Goal: Task Accomplishment & Management: Manage account settings

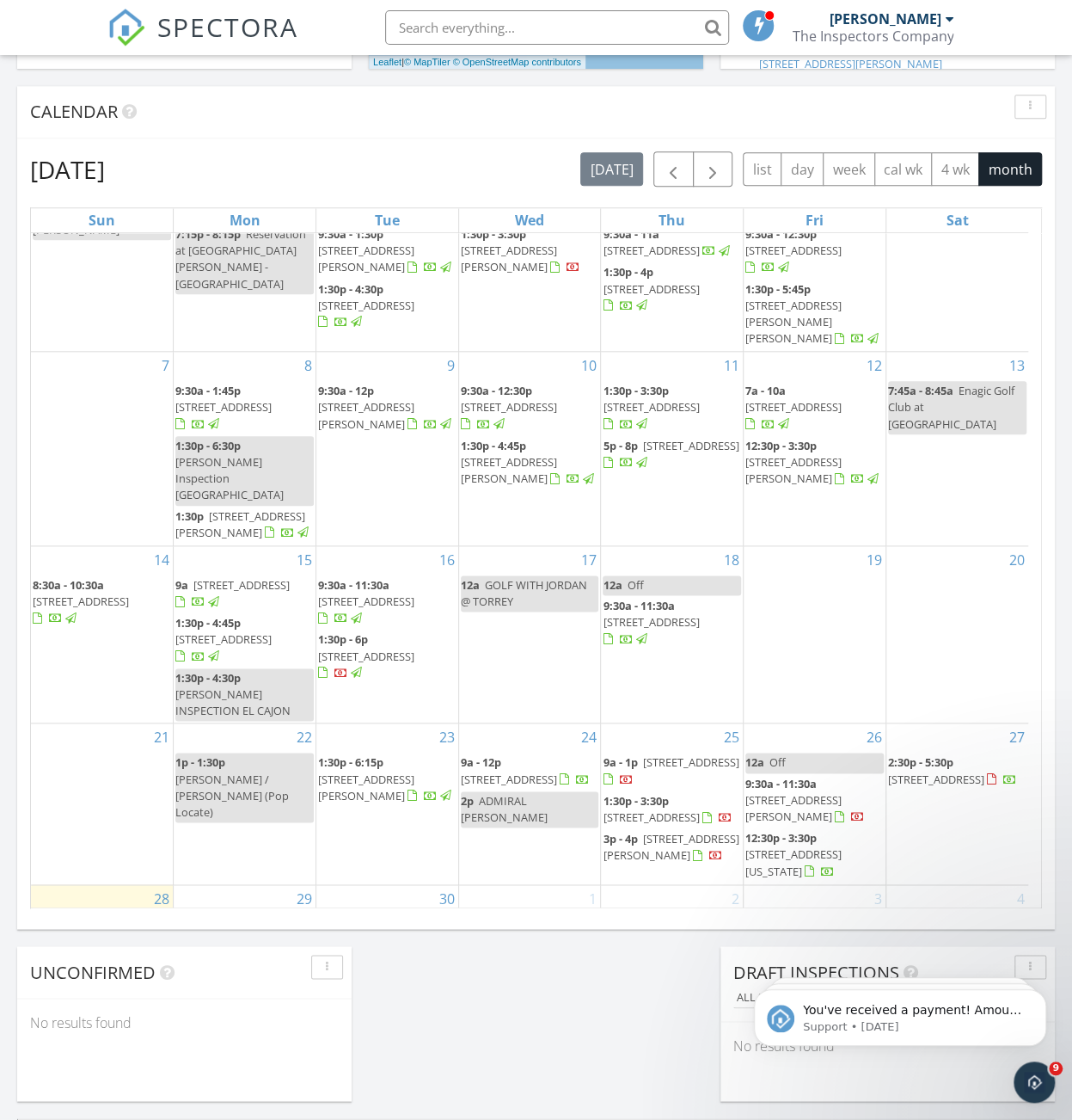
scroll to position [86, 0]
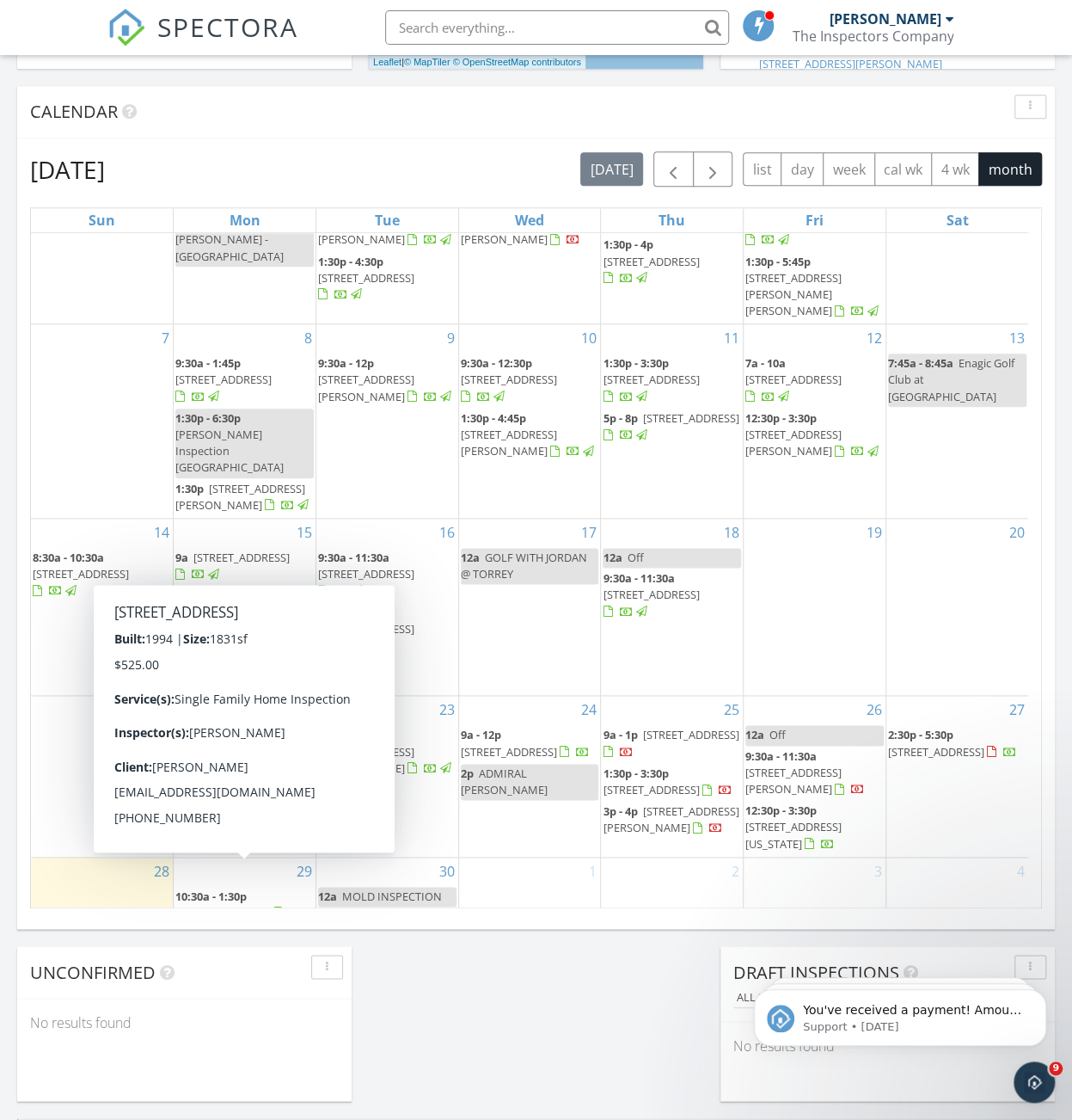
click at [262, 905] on span "13599 Tradition St, San Diego 92128" at bounding box center [223, 912] width 96 height 16
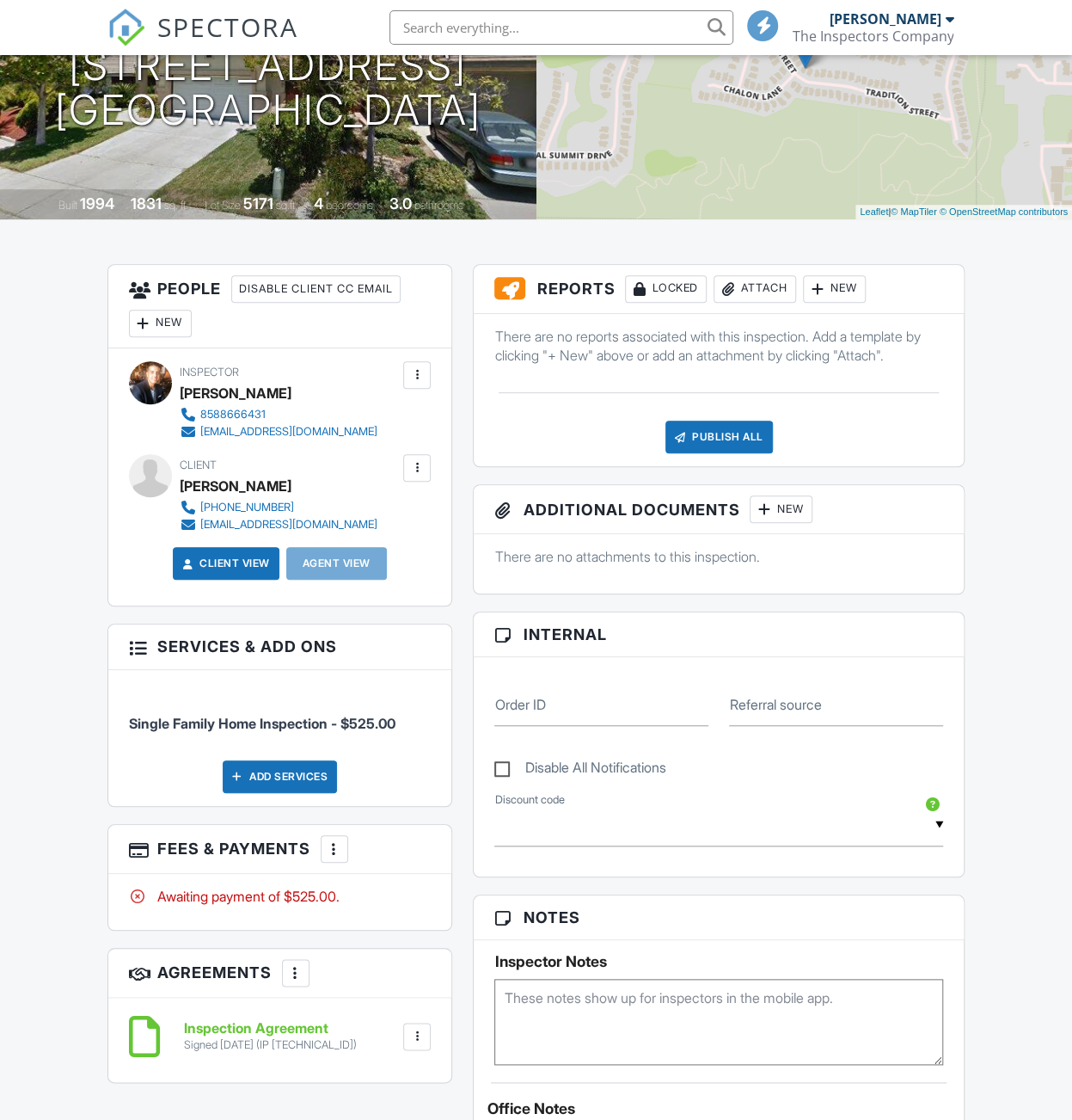
click at [276, 788] on div "Add Services" at bounding box center [280, 776] width 114 height 33
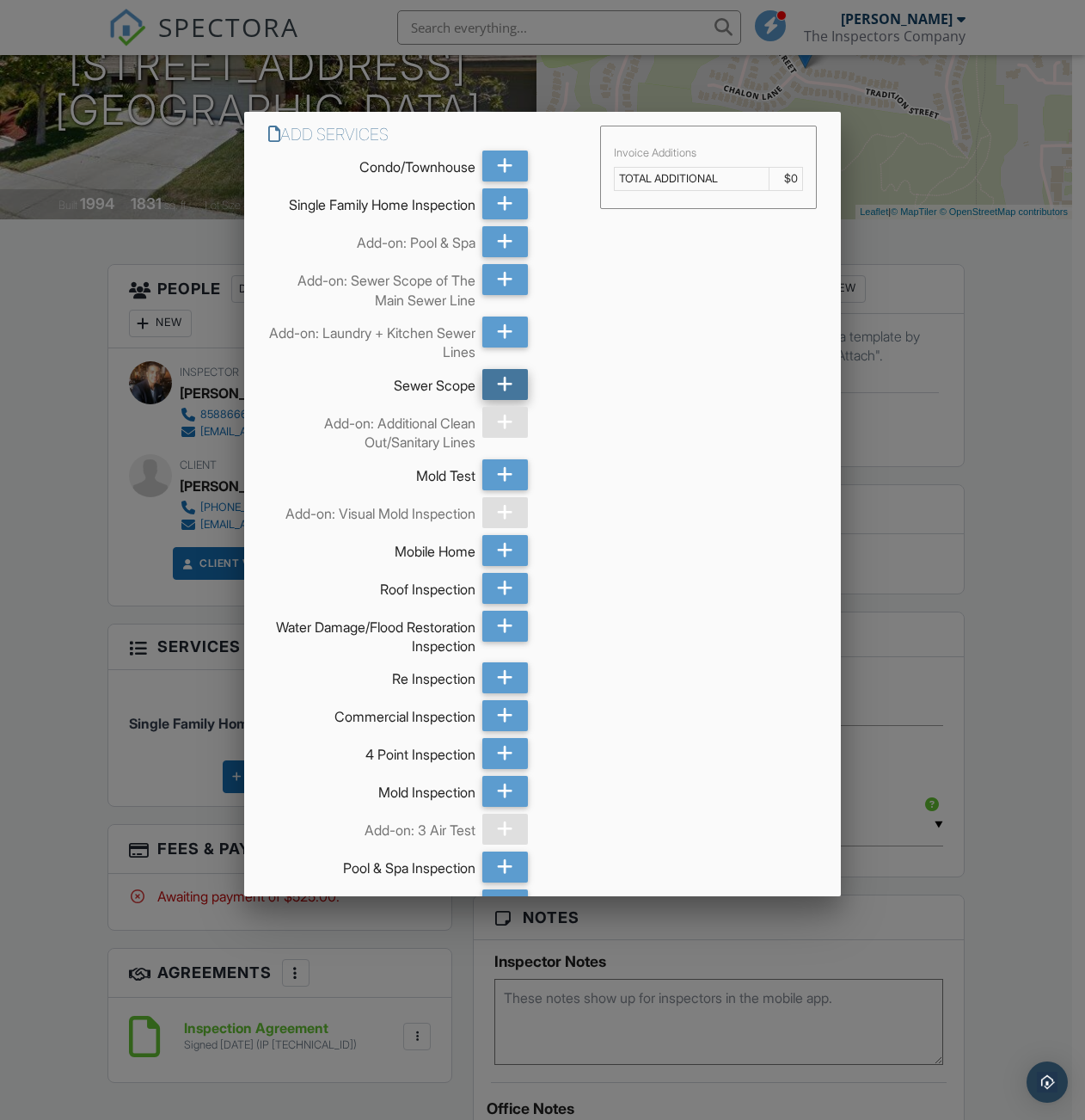
click at [500, 385] on icon at bounding box center [505, 384] width 16 height 31
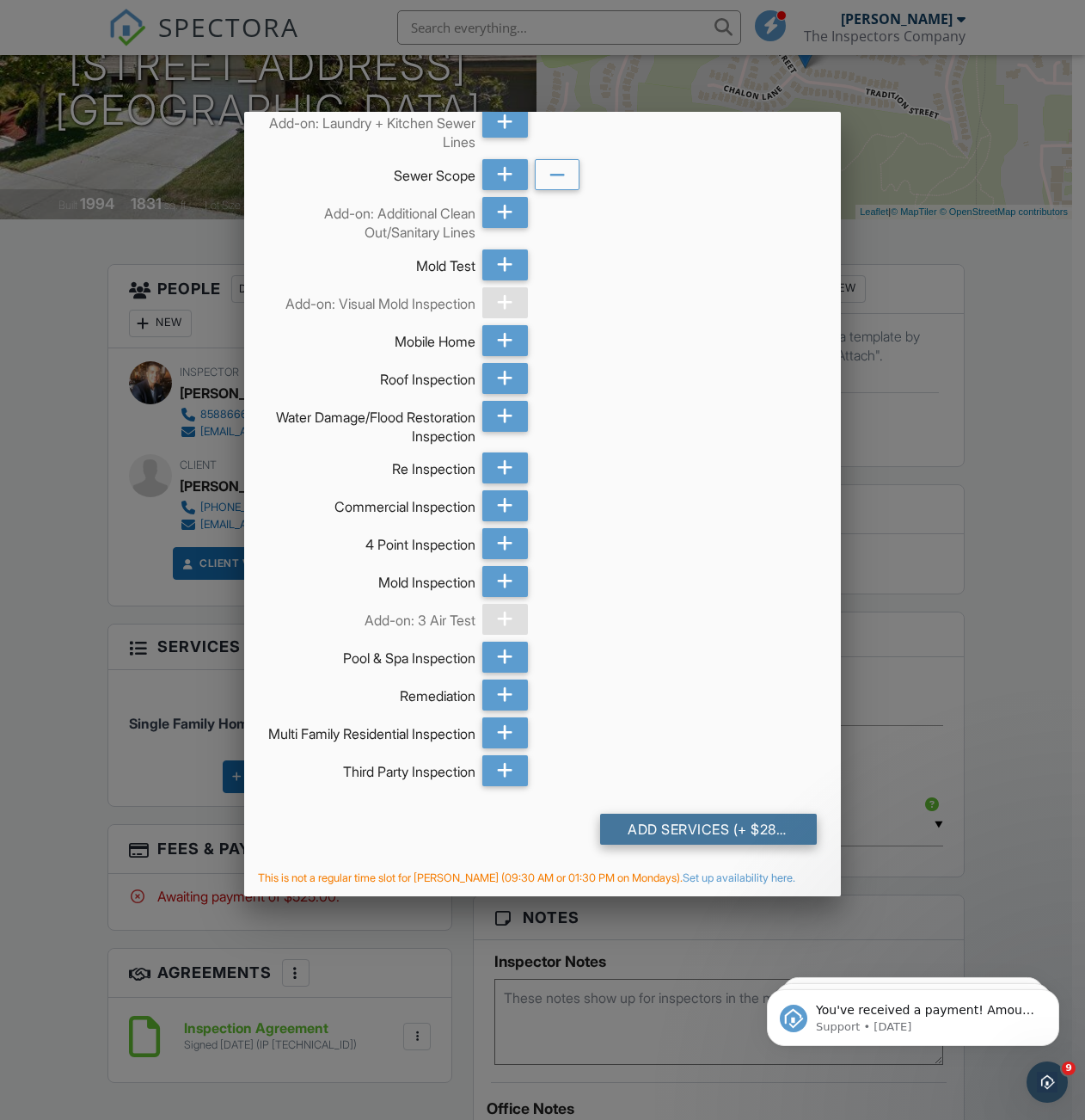
scroll to position [241, 0]
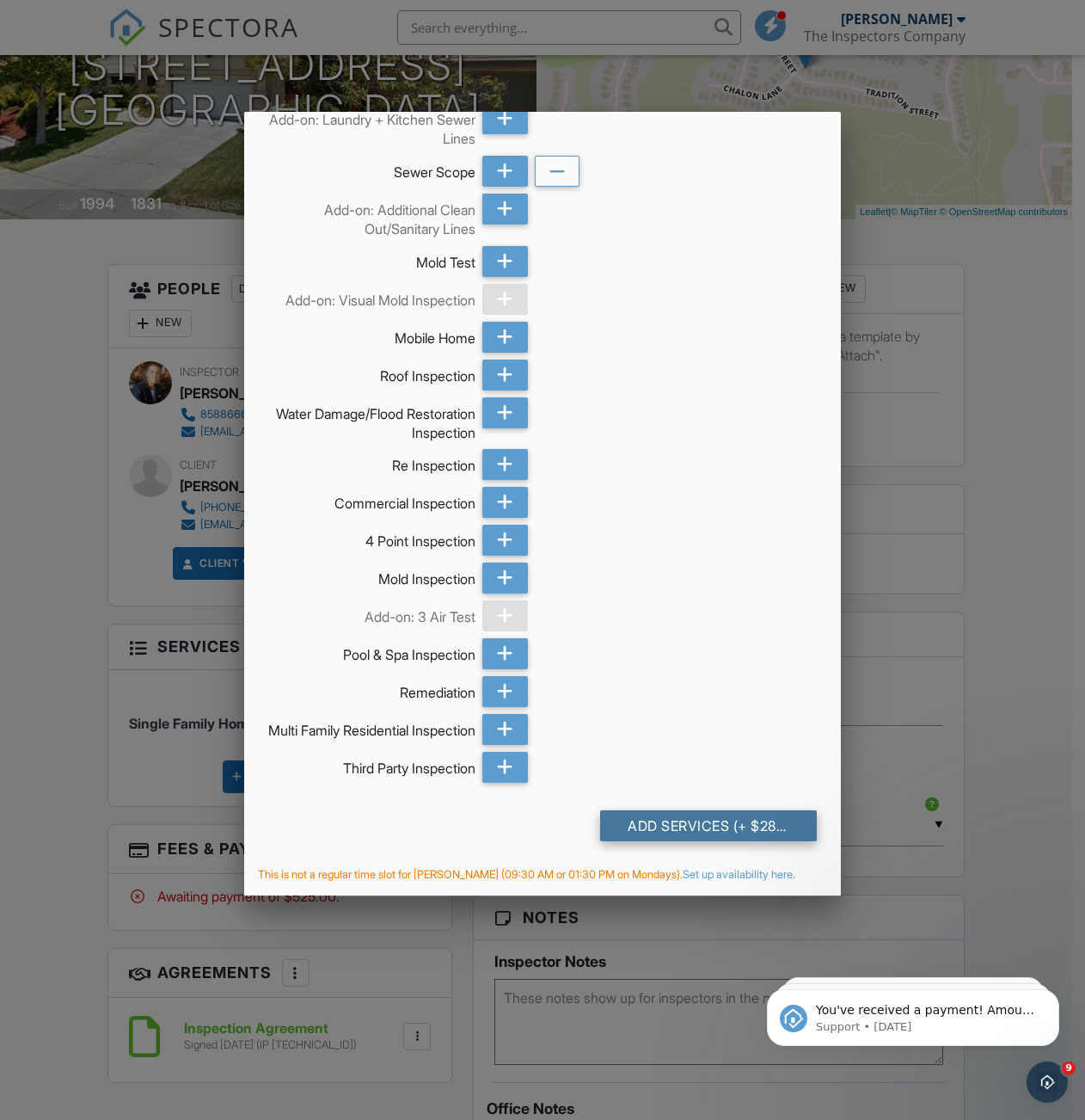
click at [678, 817] on div "Add Services (+ $285.0)" at bounding box center [708, 825] width 216 height 31
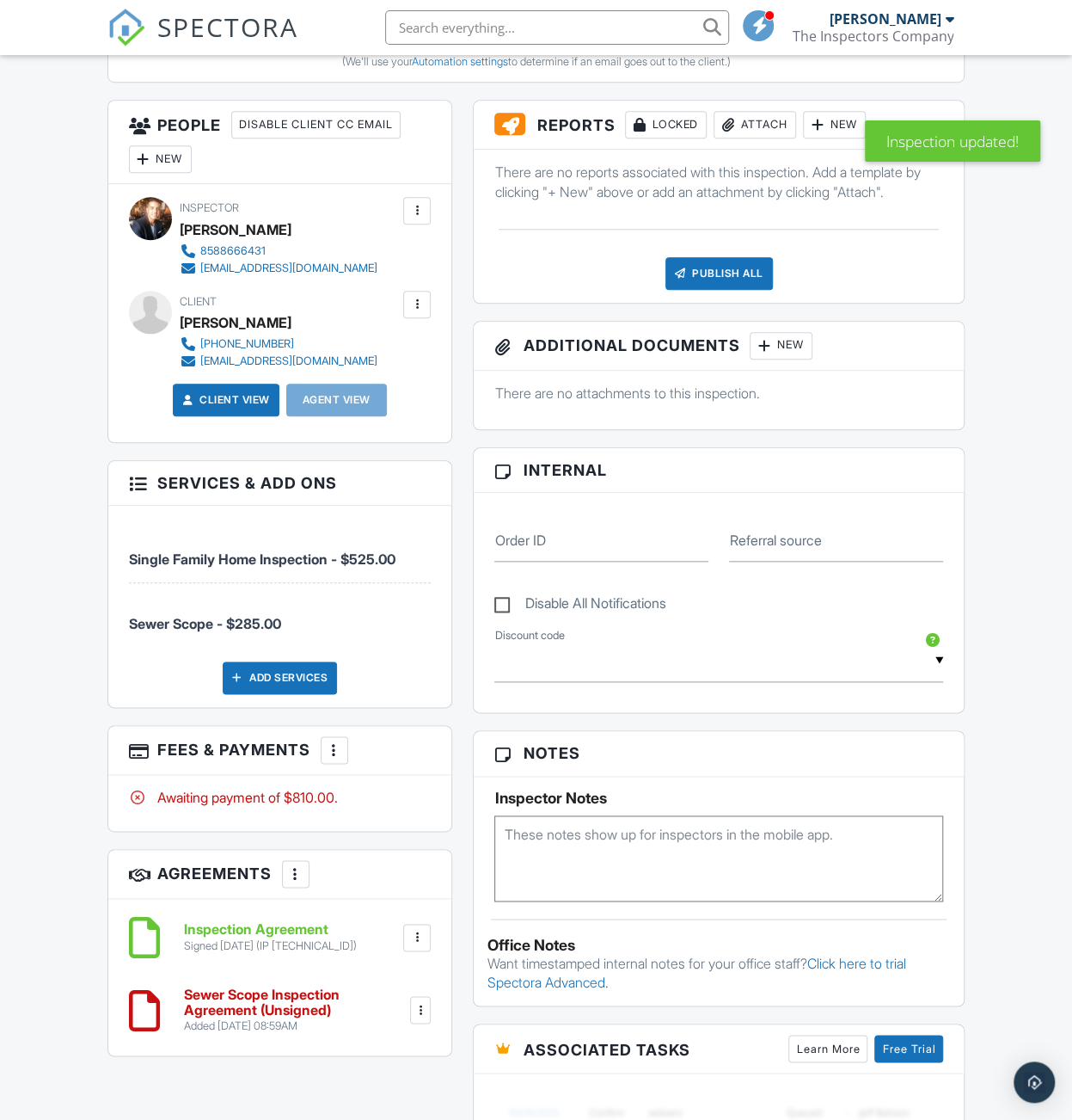
click at [335, 759] on div at bounding box center [334, 750] width 17 height 17
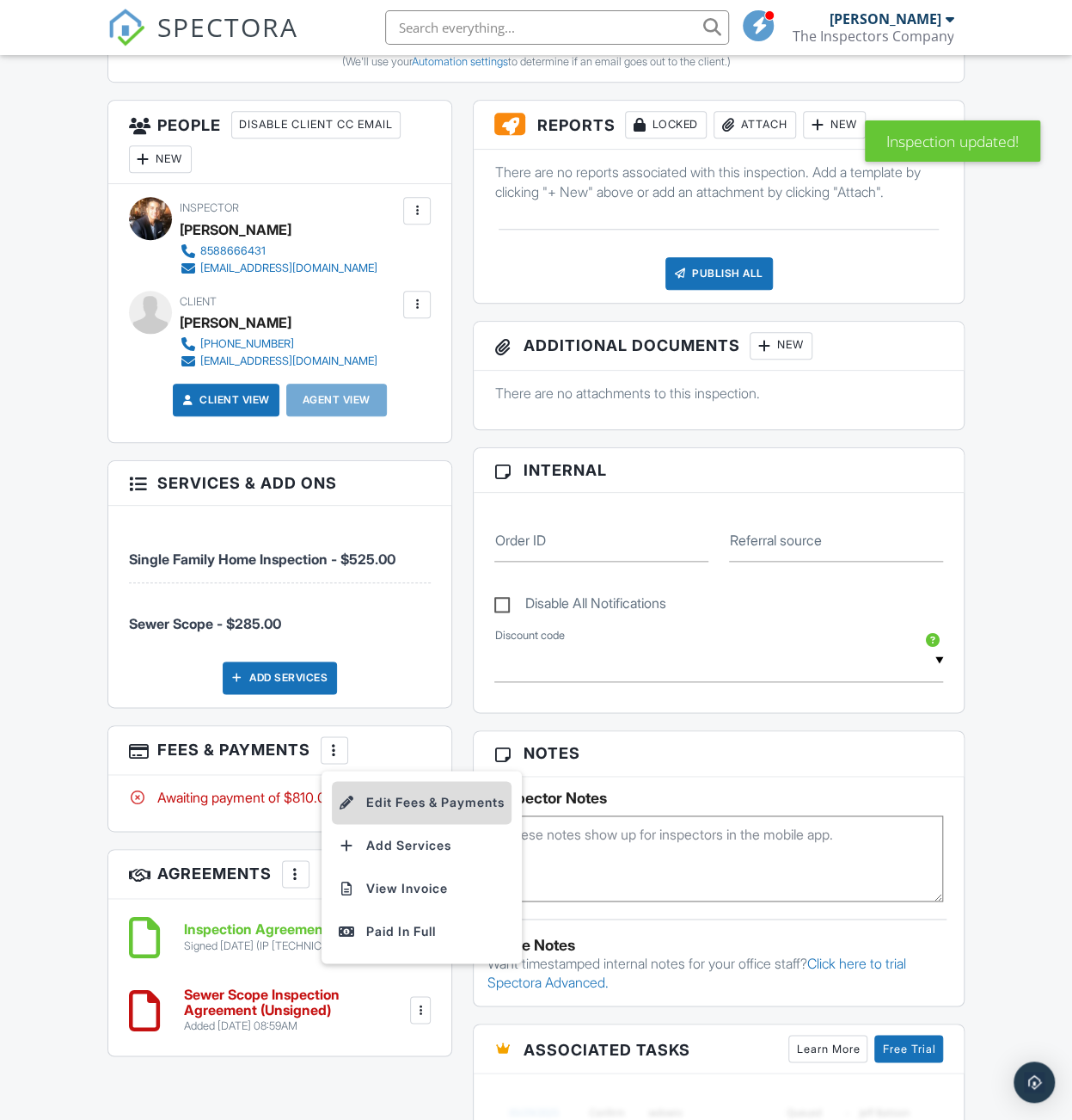
click at [395, 824] on li "Edit Fees & Payments" at bounding box center [421, 803] width 180 height 43
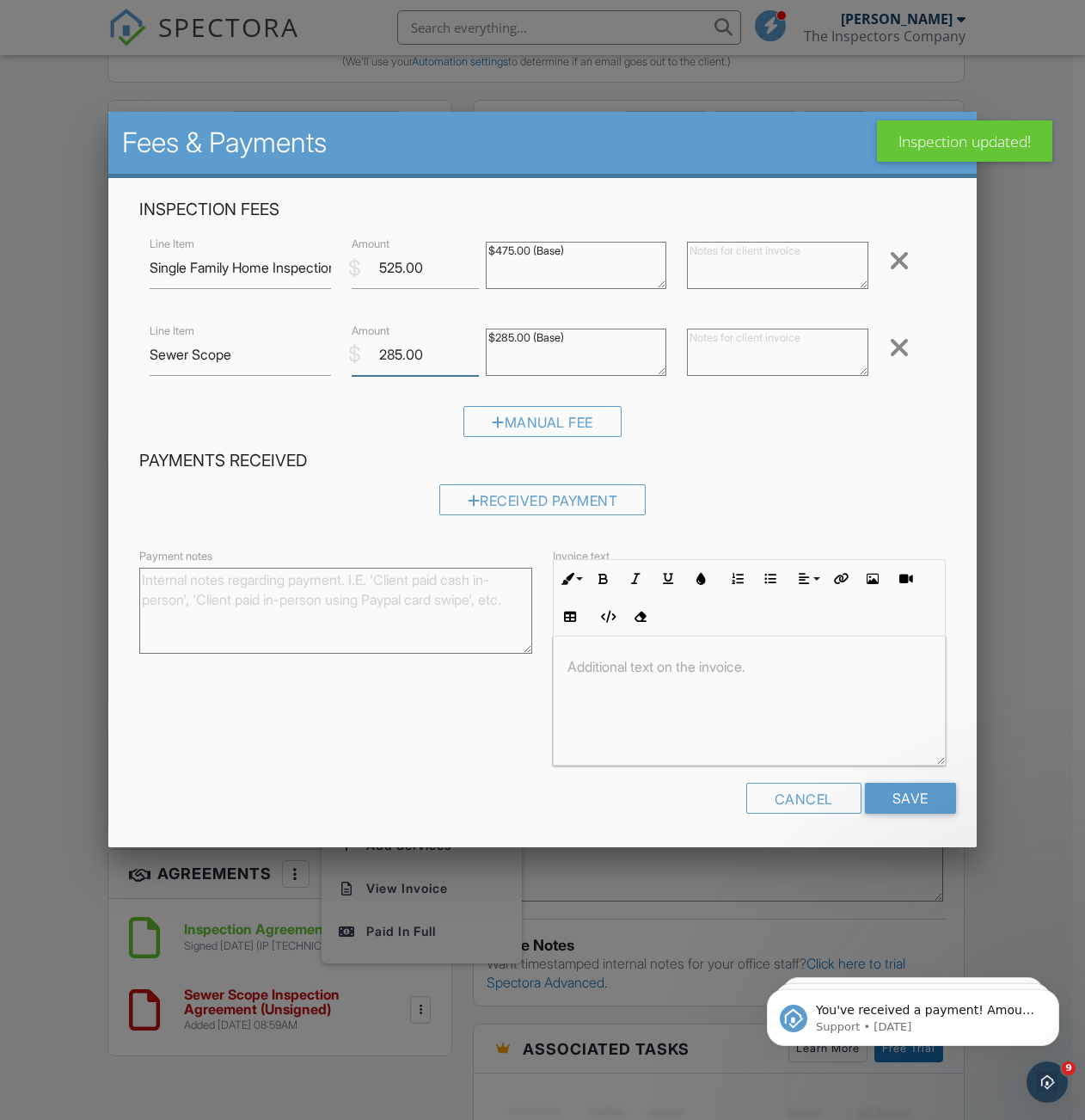
drag, startPoint x: 403, startPoint y: 357, endPoint x: 356, endPoint y: 357, distance: 47.0
click at [358, 357] on div "$ Amount 285.00" at bounding box center [408, 354] width 134 height 42
type input "200.00"
click at [925, 803] on input "Save" at bounding box center [910, 798] width 91 height 31
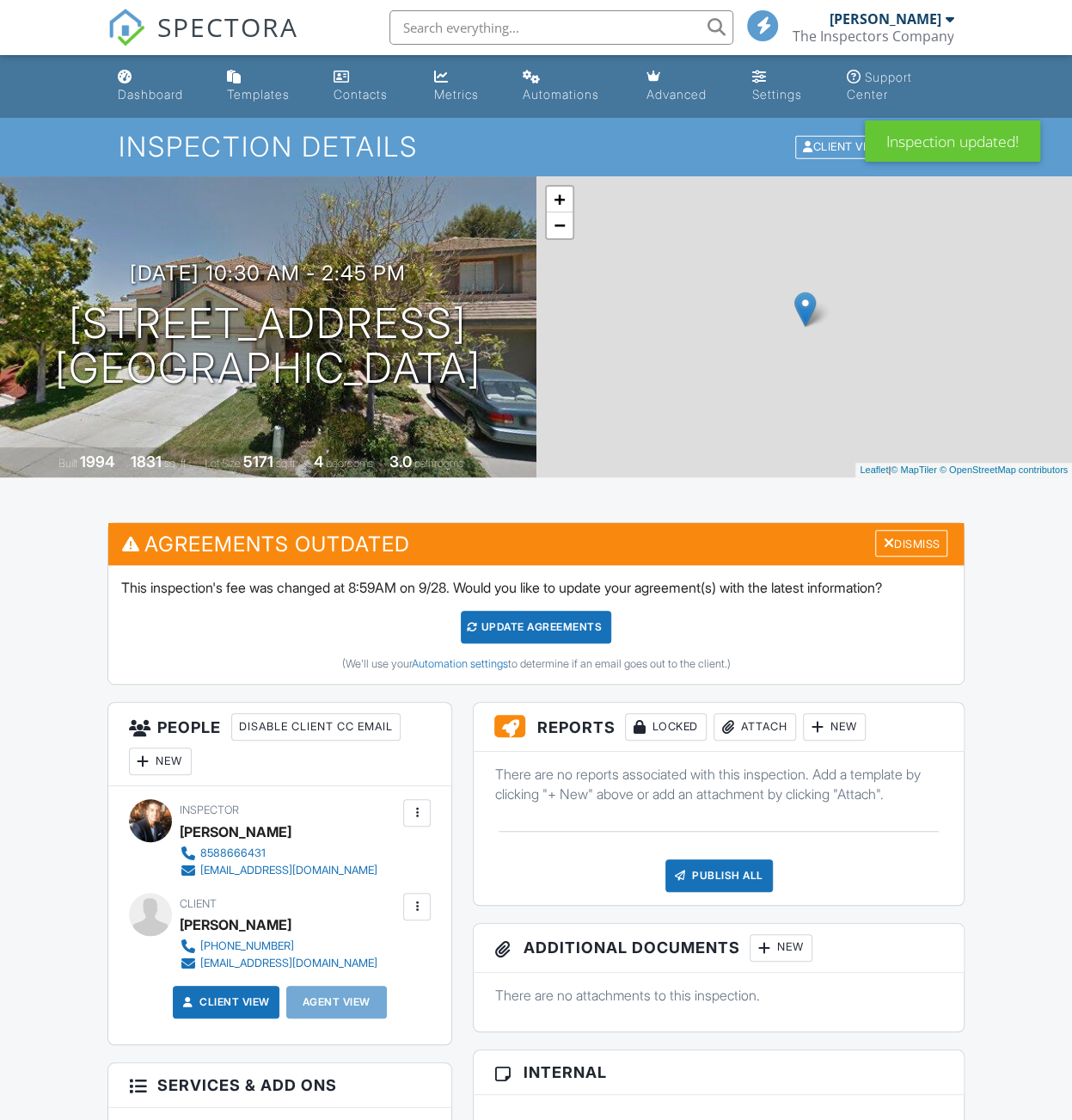
click at [524, 626] on div "Update Agreements" at bounding box center [536, 626] width 151 height 33
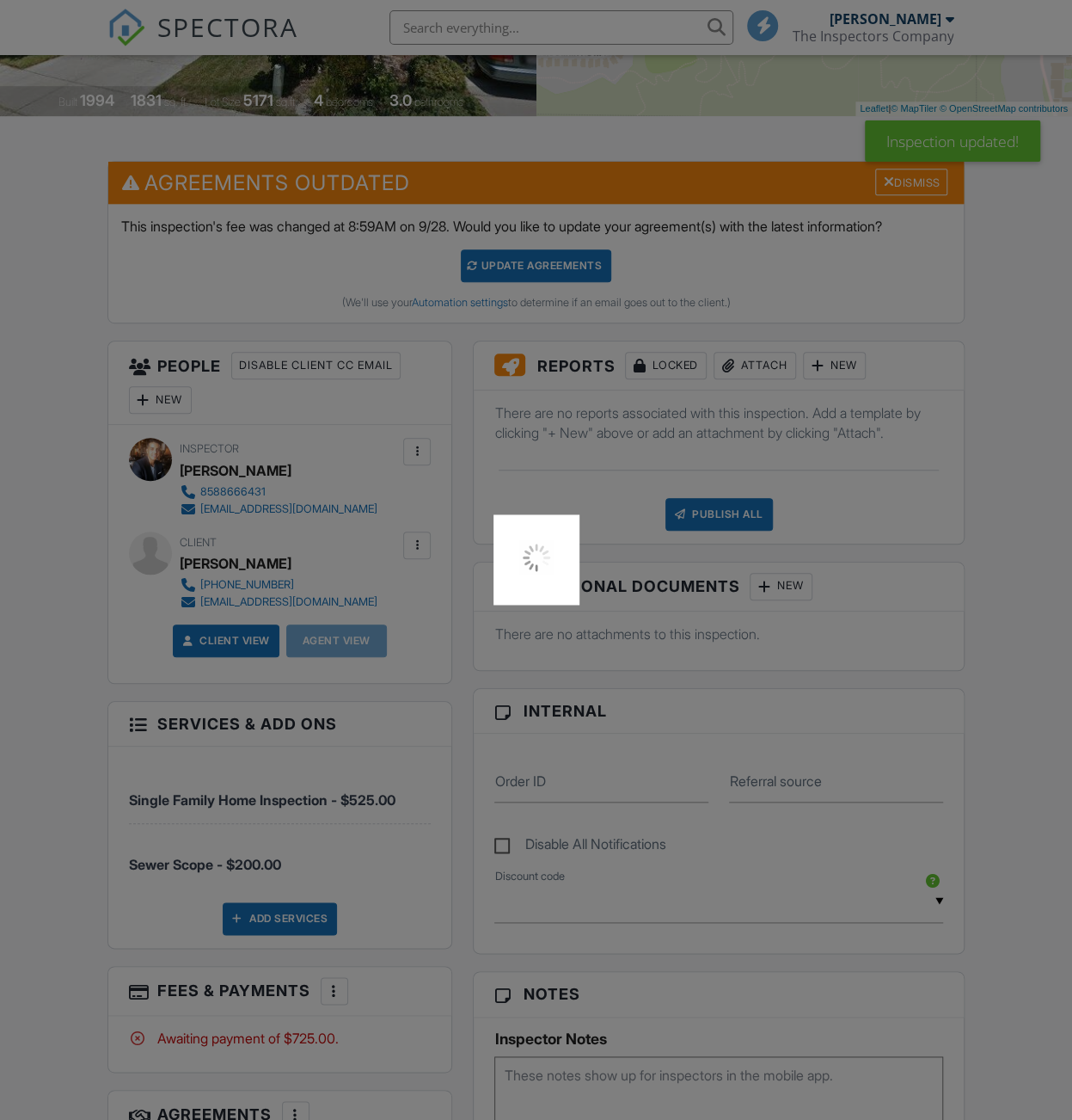
scroll to position [430, 0]
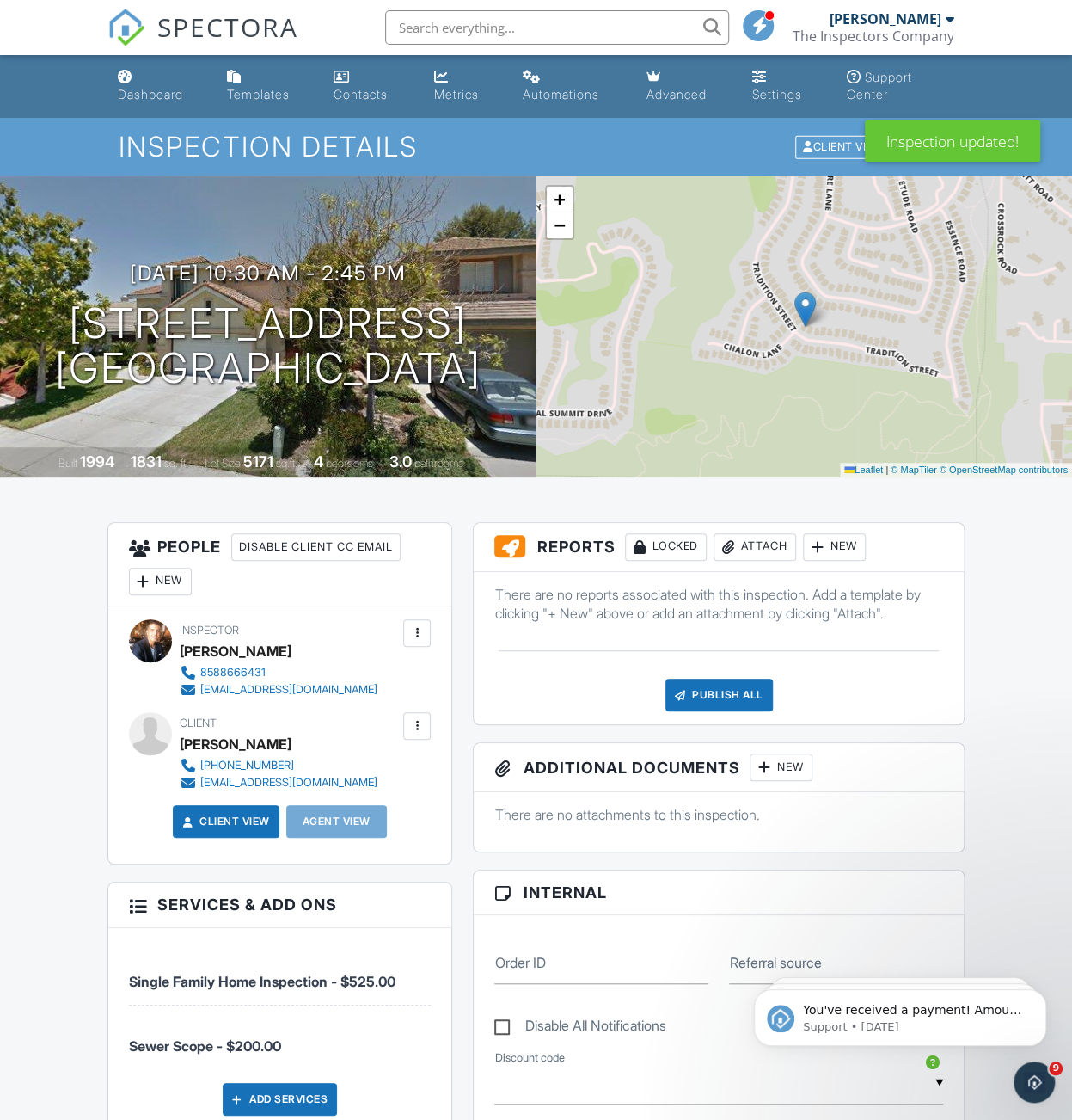
drag, startPoint x: 163, startPoint y: 87, endPoint x: 217, endPoint y: 58, distance: 61.3
click at [163, 86] on link "Dashboard" at bounding box center [158, 86] width 95 height 49
